Goal: Task Accomplishment & Management: Use online tool/utility

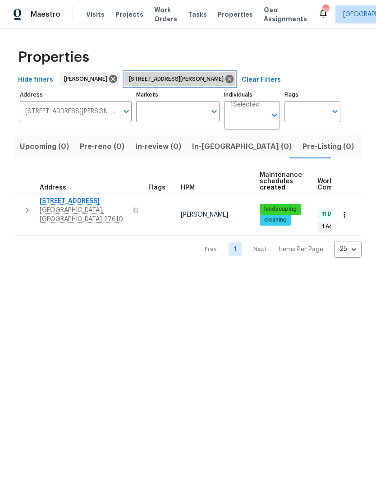
click at [227, 79] on icon at bounding box center [230, 79] width 8 height 8
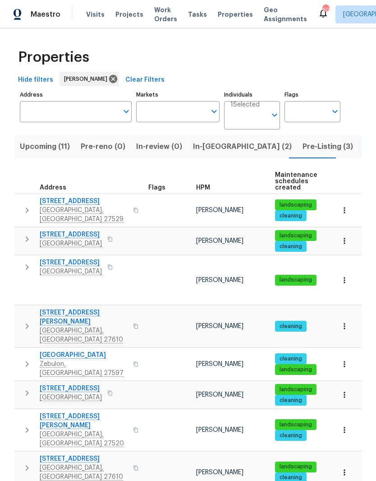
click at [204, 147] on span "In-reno (2)" at bounding box center [242, 146] width 99 height 13
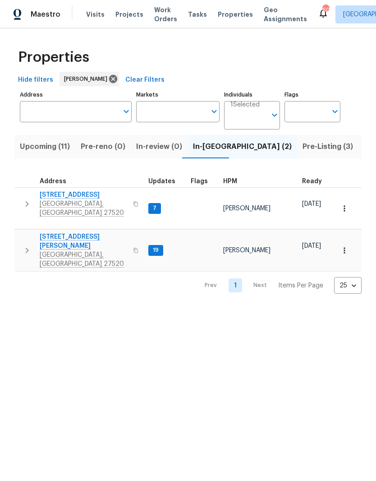
click at [46, 232] on span "[STREET_ADDRESS][PERSON_NAME]" at bounding box center [84, 241] width 88 height 18
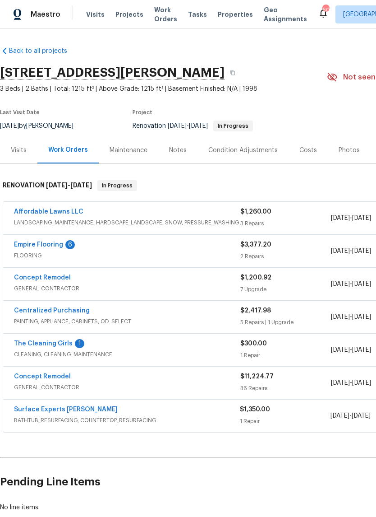
click at [33, 341] on link "The Cleaning Girls" at bounding box center [43, 343] width 59 height 6
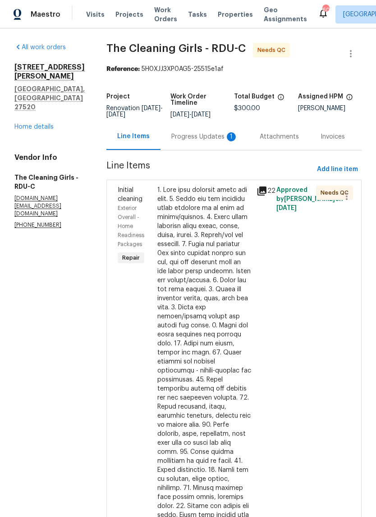
click at [224, 141] on div "Progress Updates 1" at bounding box center [204, 136] width 67 height 9
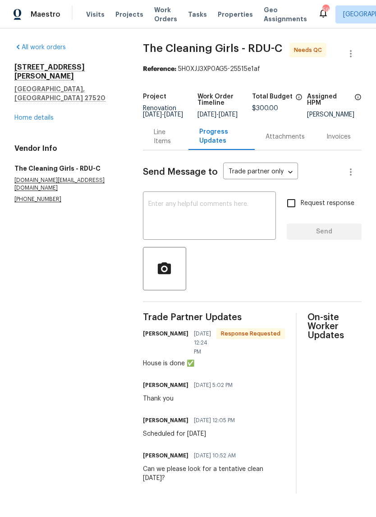
click at [26, 94] on div "[STREET_ADDRESS][PERSON_NAME] Home details" at bounding box center [67, 93] width 107 height 60
click at [26, 115] on link "Home details" at bounding box center [33, 118] width 39 height 6
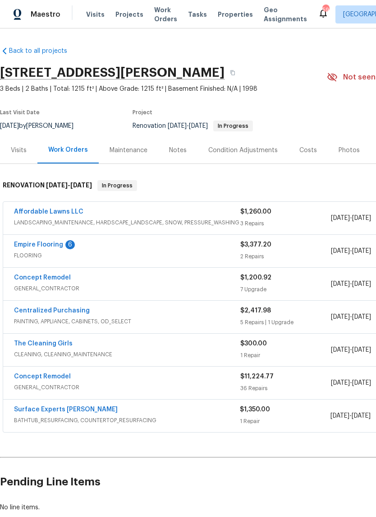
click at [20, 242] on link "Empire Flooring" at bounding box center [38, 244] width 49 height 6
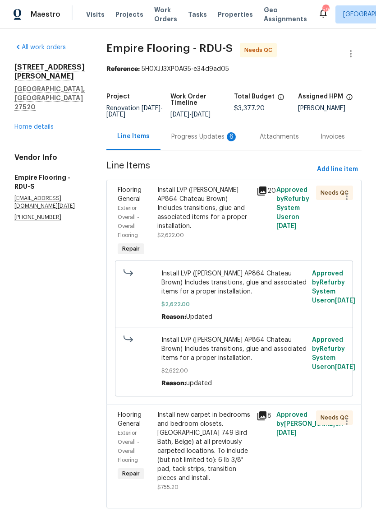
click at [192, 141] on div "Progress Updates 6" at bounding box center [204, 136] width 67 height 9
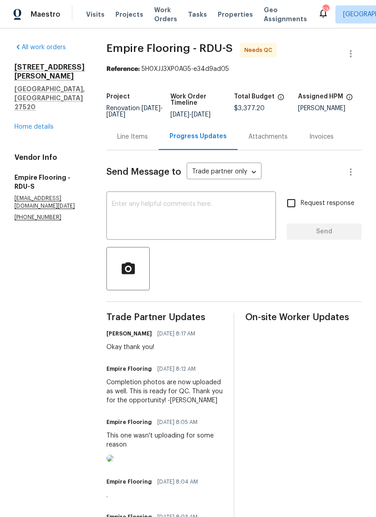
click at [140, 141] on div "Line Items" at bounding box center [132, 136] width 31 height 9
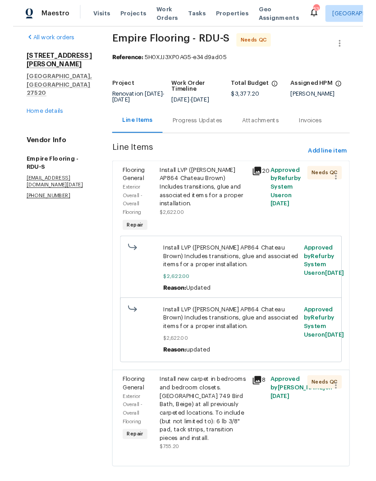
scroll to position [7, 0]
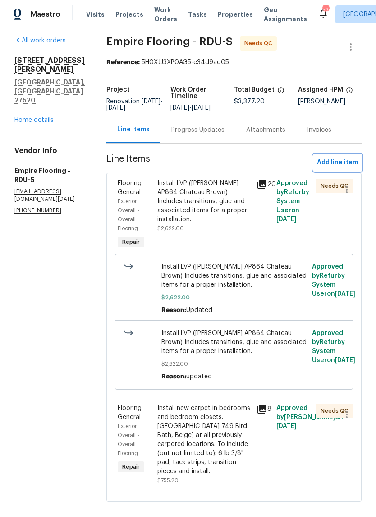
click at [349, 168] on span "Add line item" at bounding box center [337, 162] width 41 height 11
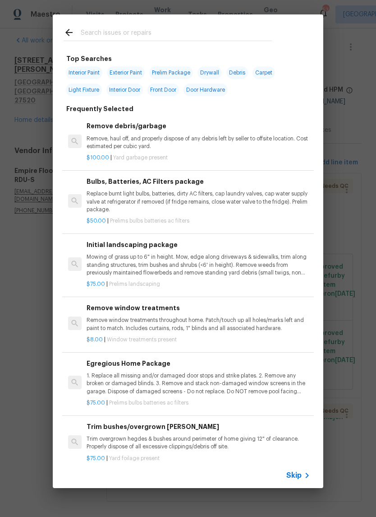
click at [100, 29] on input "text" at bounding box center [176, 34] width 191 height 14
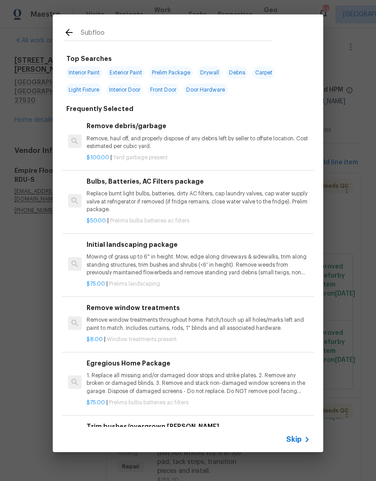
type input "Subfloor"
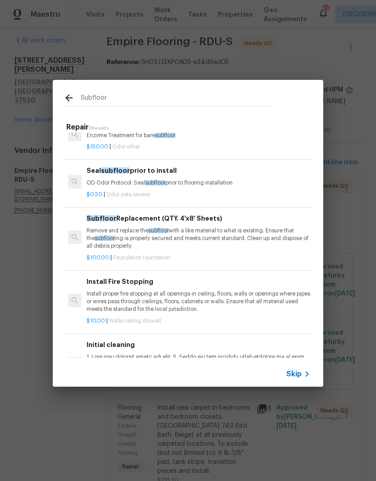
scroll to position [25, 0]
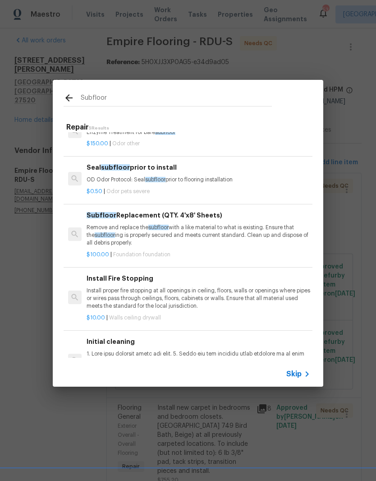
click at [242, 233] on p "Remove and replace the subfloor with a like material to what is existing. Ensur…" at bounding box center [199, 235] width 224 height 23
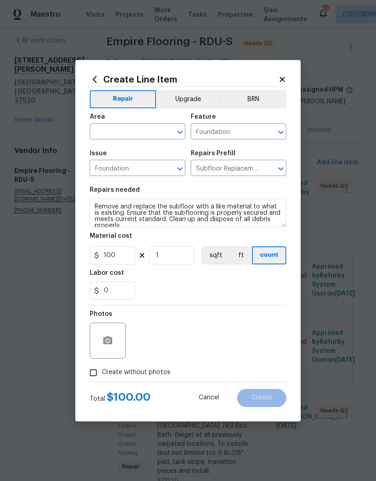
click at [107, 136] on input "text" at bounding box center [125, 132] width 70 height 14
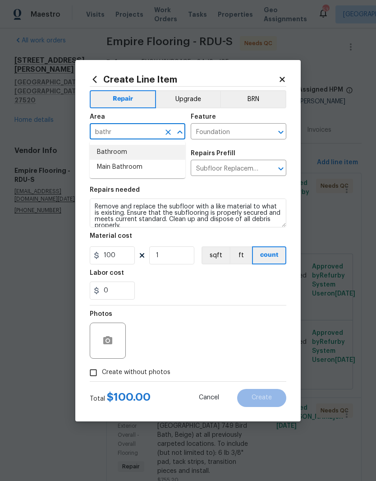
click at [112, 154] on li "Bathroom" at bounding box center [138, 152] width 96 height 15
type input "Bathroom"
click at [145, 287] on div "0" at bounding box center [188, 291] width 197 height 18
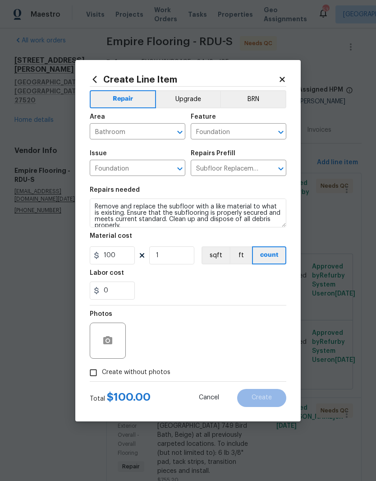
click at [93, 381] on input "Create without photos" at bounding box center [93, 372] width 17 height 17
checkbox input "true"
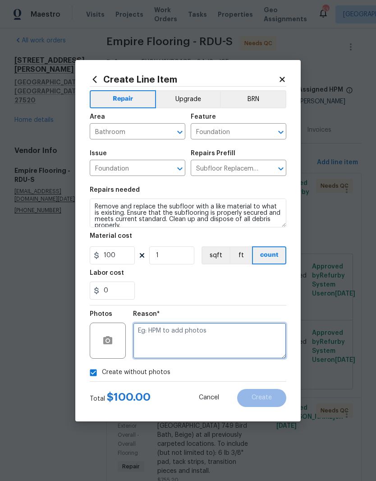
click at [204, 350] on textarea at bounding box center [209, 341] width 153 height 36
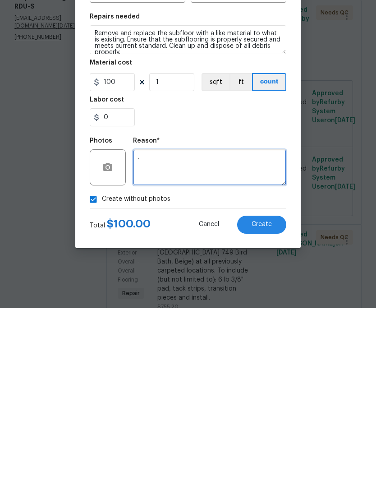
type textarea "."
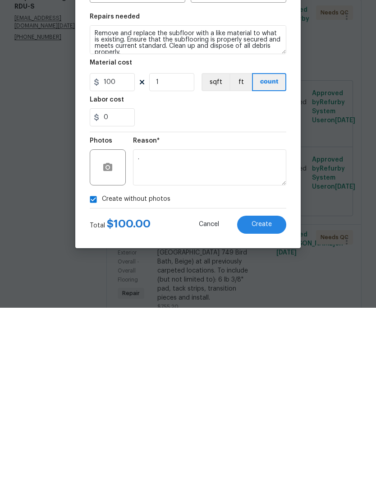
click at [259, 394] on span "Create" at bounding box center [262, 397] width 20 height 7
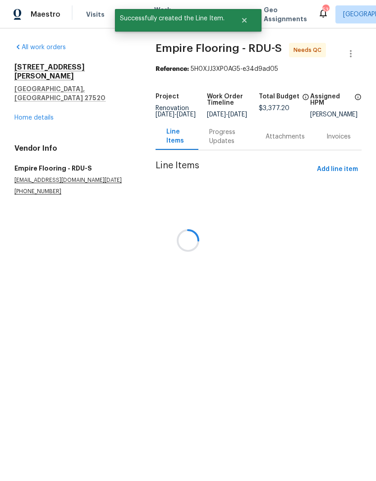
scroll to position [0, 0]
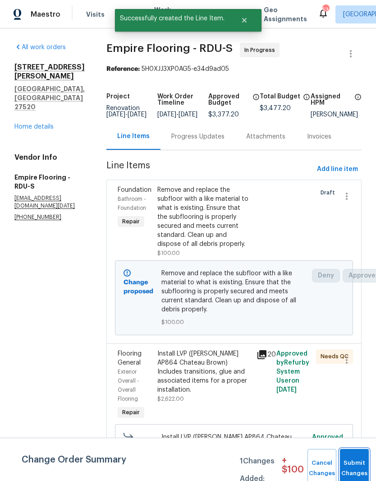
click at [357, 468] on span "Submit Changes" at bounding box center [355, 468] width 20 height 21
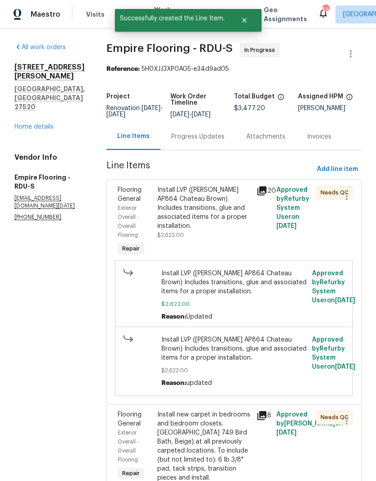
click at [35, 124] on link "Home details" at bounding box center [33, 127] width 39 height 6
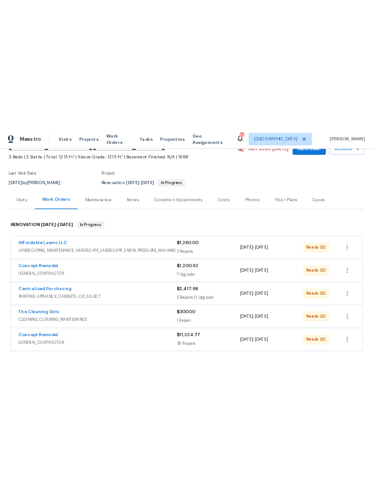
scroll to position [49, 0]
